Goal: Task Accomplishment & Management: Use online tool/utility

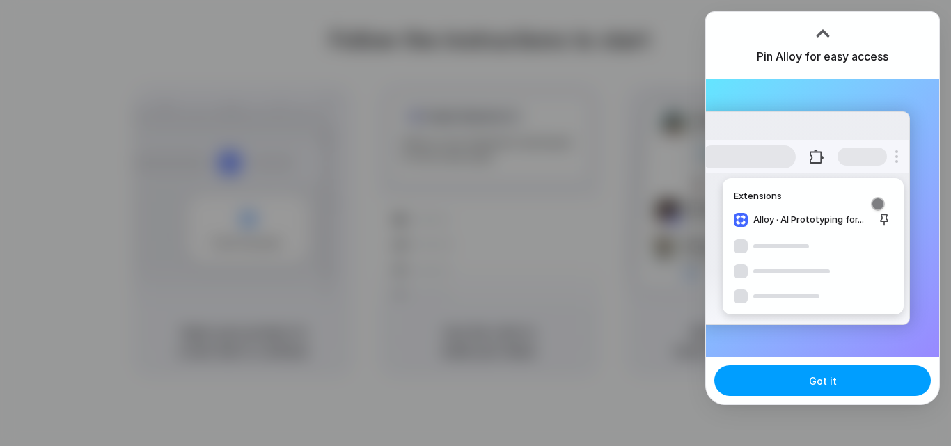
click at [808, 382] on button "Got it" at bounding box center [822, 381] width 217 height 31
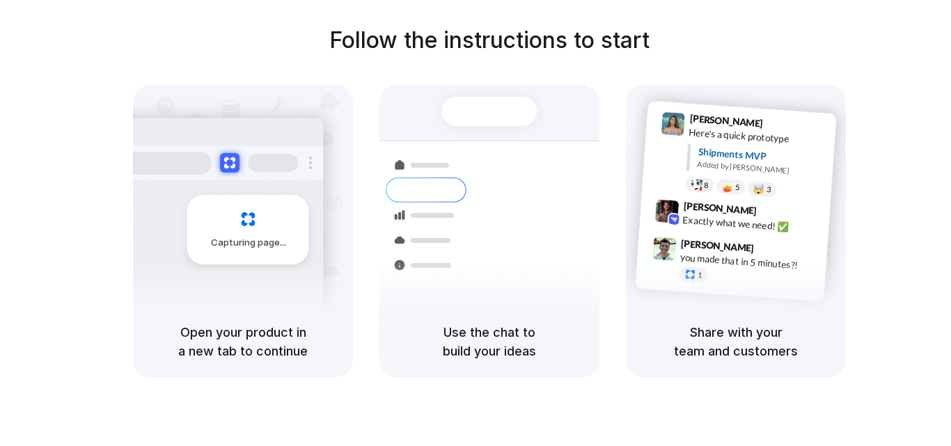
click at [878, 26] on div "Follow the instructions to start Capturing page Open your product in a new tab …" at bounding box center [489, 201] width 951 height 354
click at [476, 223] on div at bounding box center [476, 223] width 0 height 0
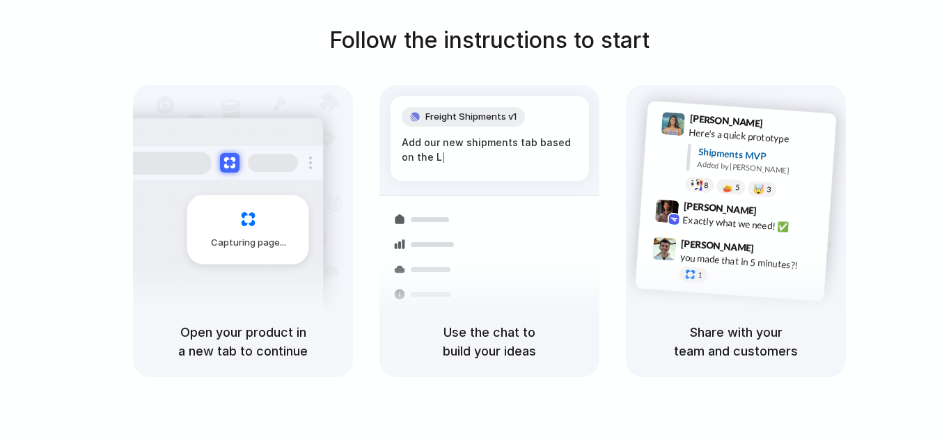
click at [476, 223] on div at bounding box center [476, 223] width 0 height 0
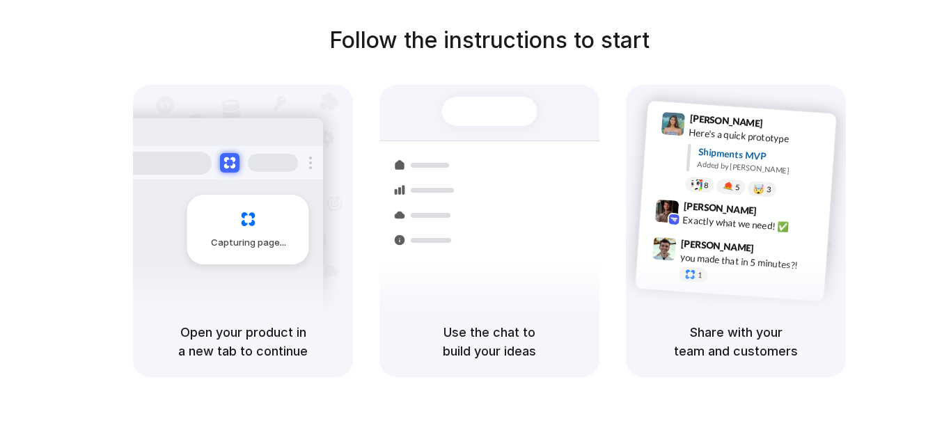
click at [476, 223] on div at bounding box center [476, 223] width 0 height 0
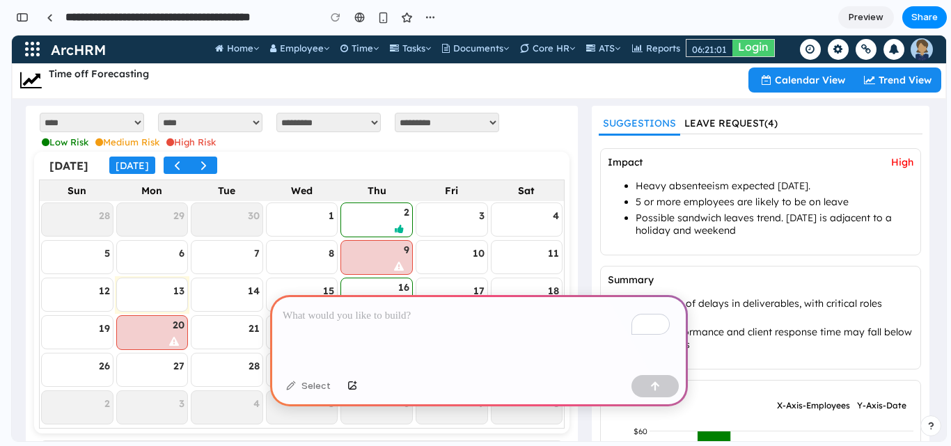
click at [895, 83] on label "Trend View" at bounding box center [896, 80] width 86 height 21
click at [787, 78] on label "Calendar View" at bounding box center [802, 80] width 102 height 21
click at [473, 327] on div "To enrich screen reader interactions, please activate Accessibility in Grammarl…" at bounding box center [479, 332] width 418 height 74
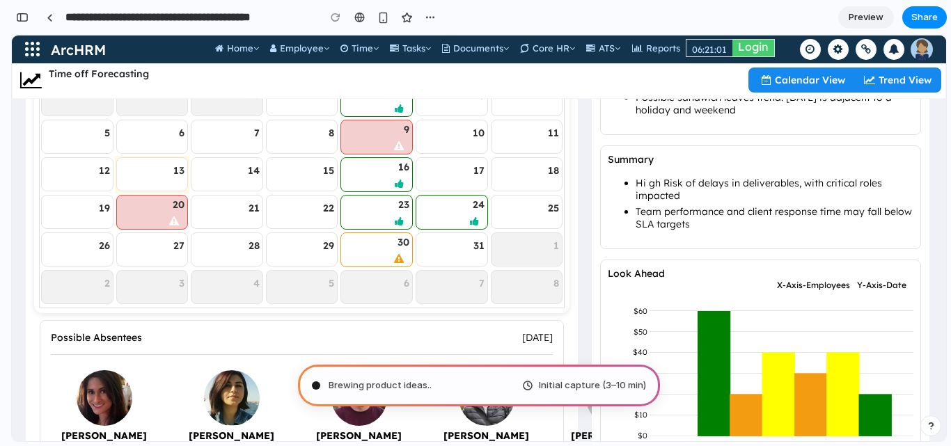
scroll to position [139, 0]
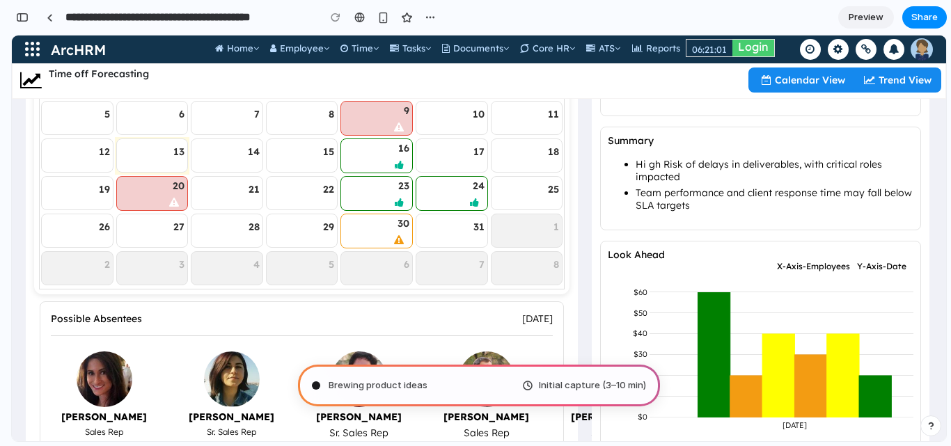
click at [456, 377] on div "Brewing product ideas Initial capture (3–10 min)" at bounding box center [479, 386] width 362 height 42
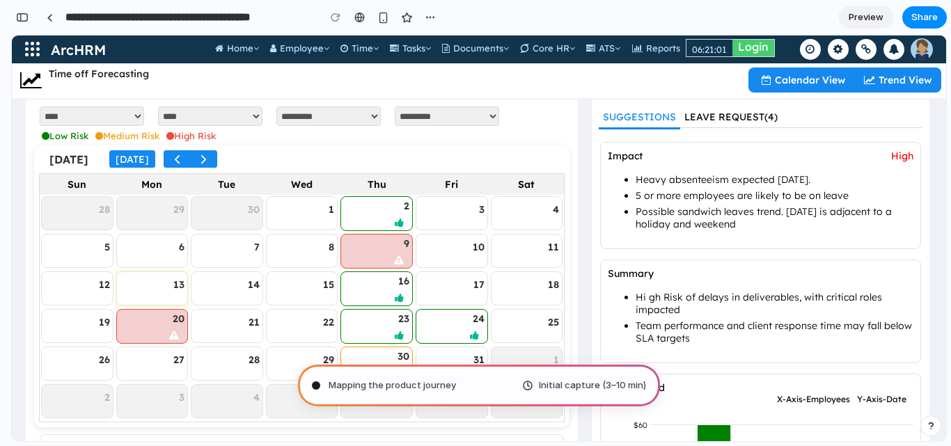
scroll to position [0, 0]
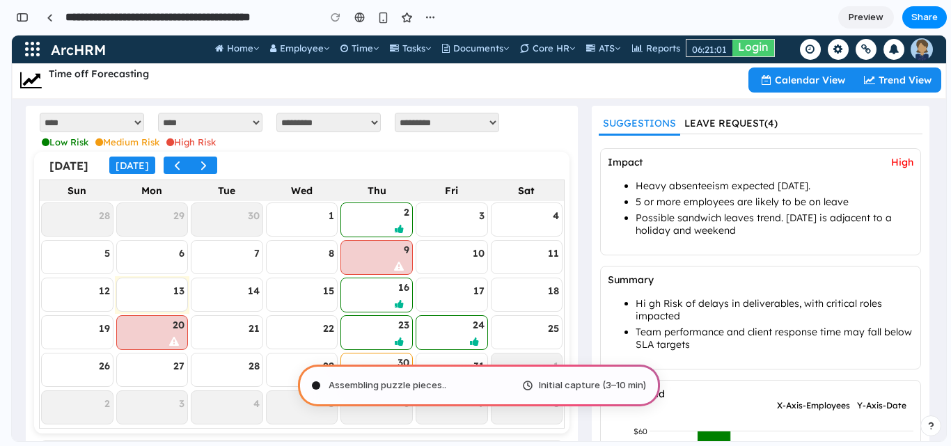
click at [863, 12] on span "Preview" at bounding box center [866, 17] width 35 height 14
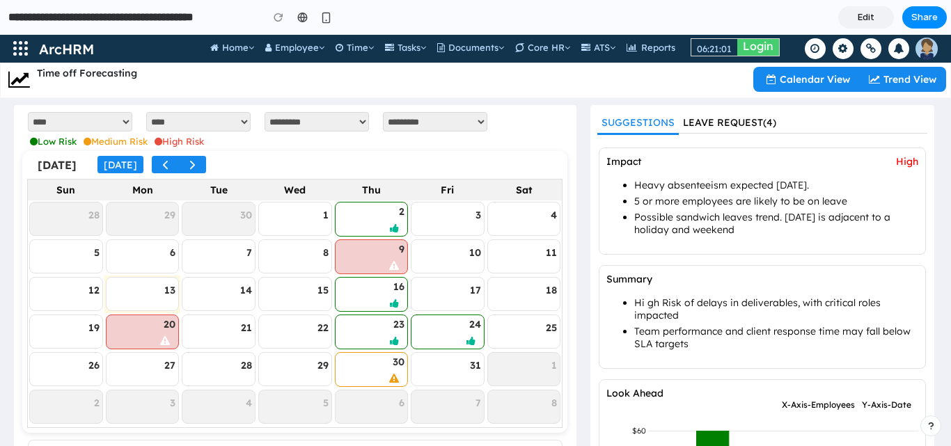
click at [876, 17] on link "Edit" at bounding box center [866, 17] width 56 height 22
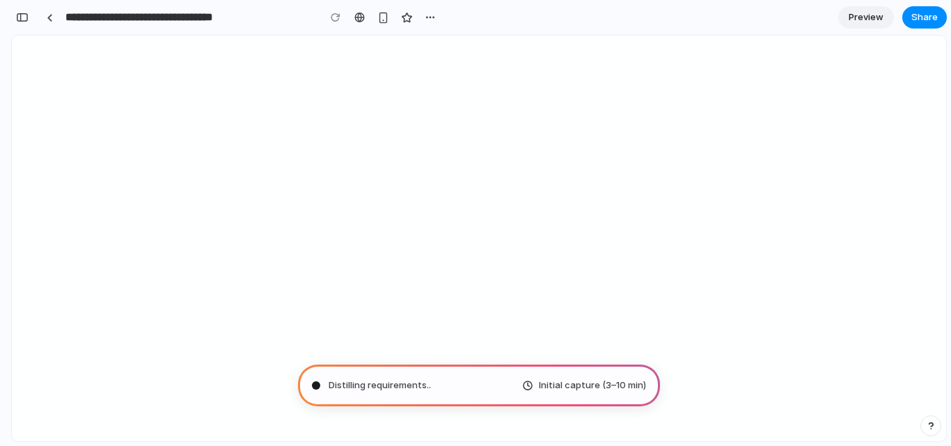
type input "**********"
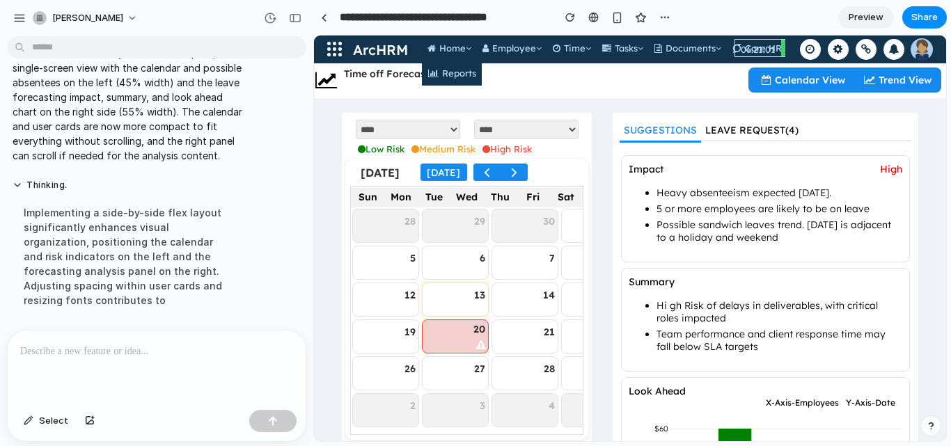
scroll to position [152, 0]
click at [293, 16] on div "button" at bounding box center [295, 18] width 13 height 10
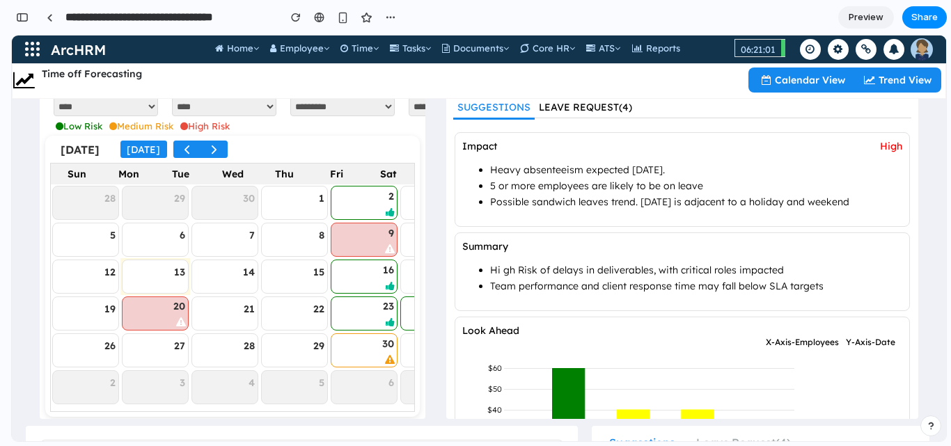
scroll to position [0, 0]
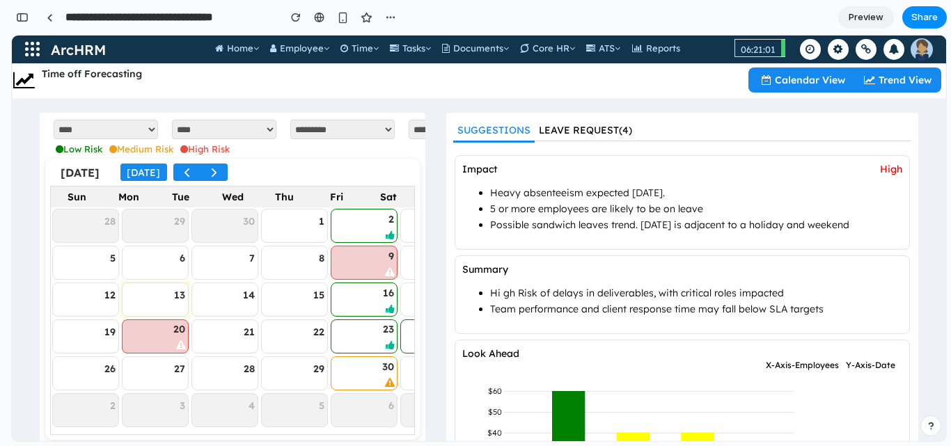
click at [878, 15] on span "Preview" at bounding box center [866, 17] width 35 height 14
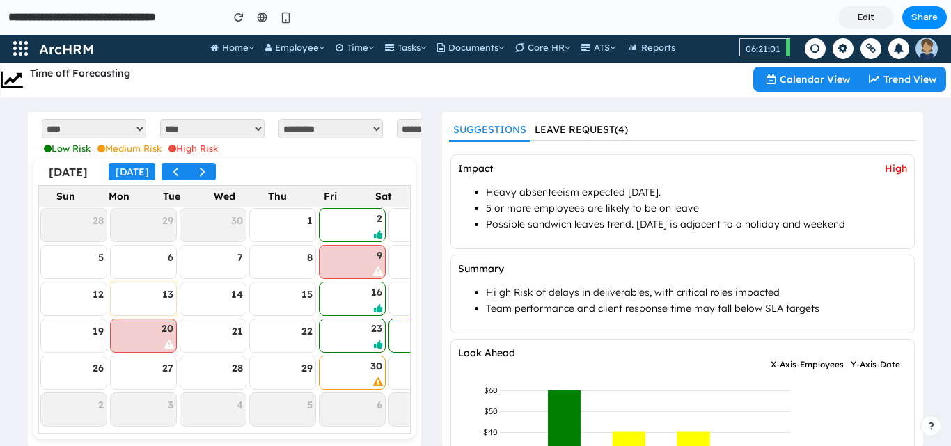
click at [878, 15] on link "Edit" at bounding box center [866, 17] width 56 height 22
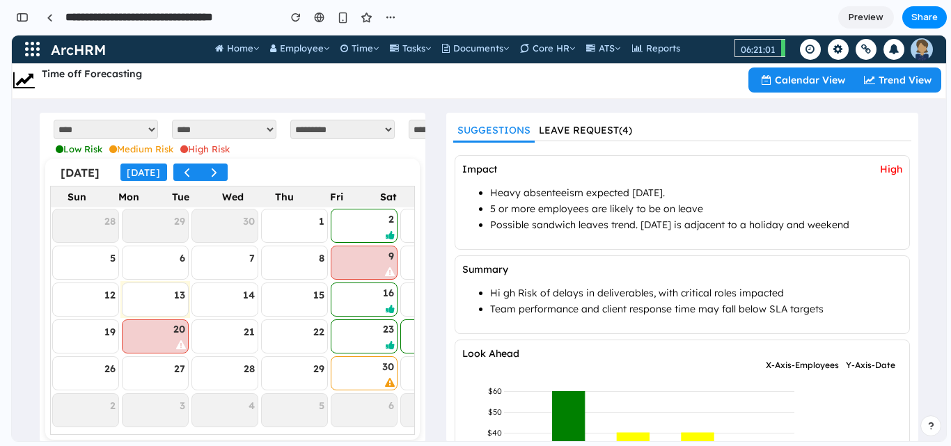
scroll to position [305, 0]
drag, startPoint x: 298, startPoint y: 26, endPoint x: 285, endPoint y: 34, distance: 15.3
click at [298, 26] on button "button" at bounding box center [295, 17] width 21 height 21
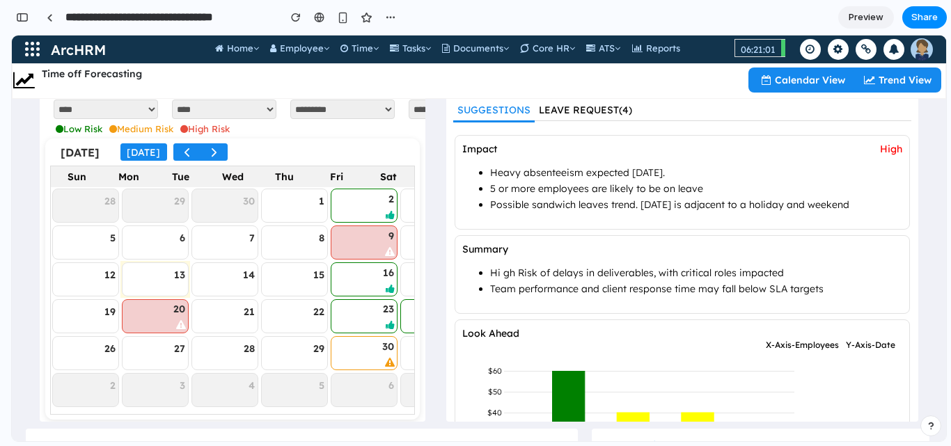
scroll to position [0, 0]
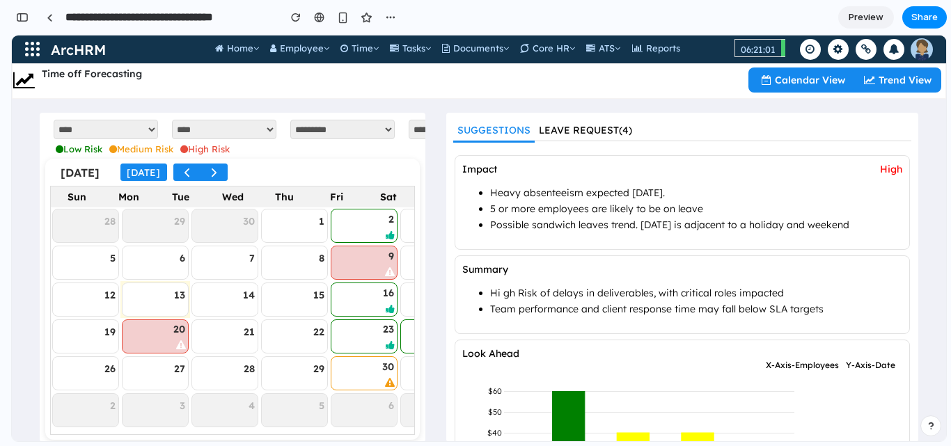
drag, startPoint x: 116, startPoint y: 222, endPoint x: 67, endPoint y: 235, distance: 51.0
click at [67, 235] on div at bounding box center [85, 235] width 65 height 1
click at [760, 47] on div "06:21:01" at bounding box center [758, 49] width 35 height 11
